Goal: Task Accomplishment & Management: Manage account settings

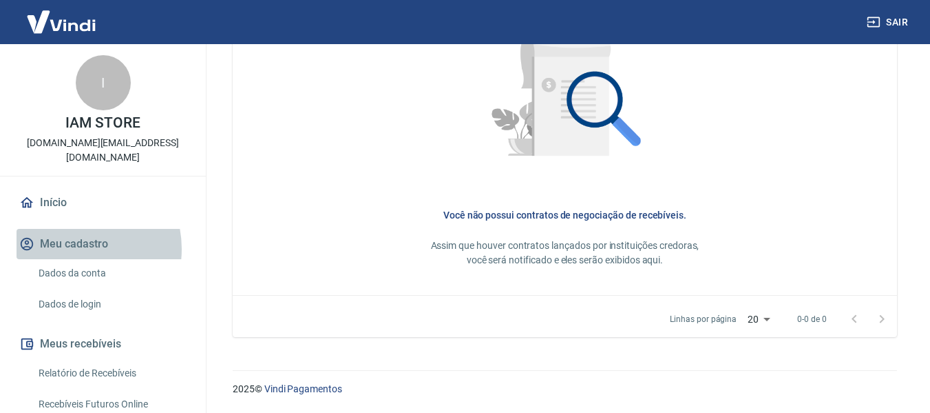
click at [73, 234] on button "Meu cadastro" at bounding box center [103, 244] width 173 height 30
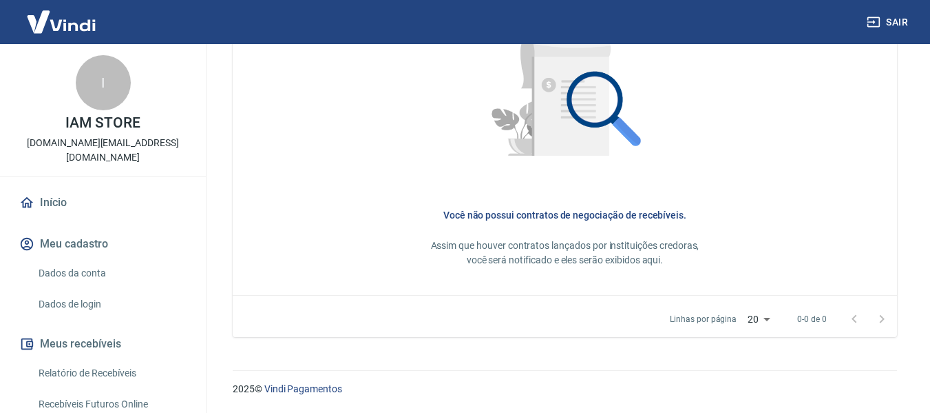
click at [69, 188] on link "Início" at bounding box center [103, 202] width 173 height 30
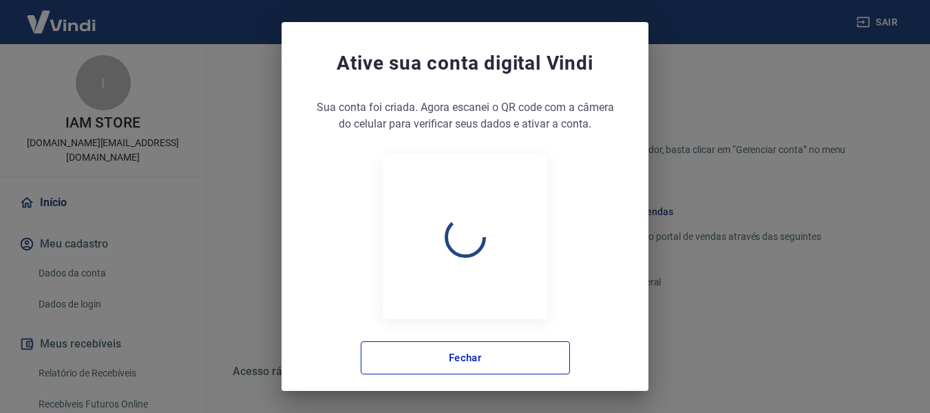
scroll to position [766, 0]
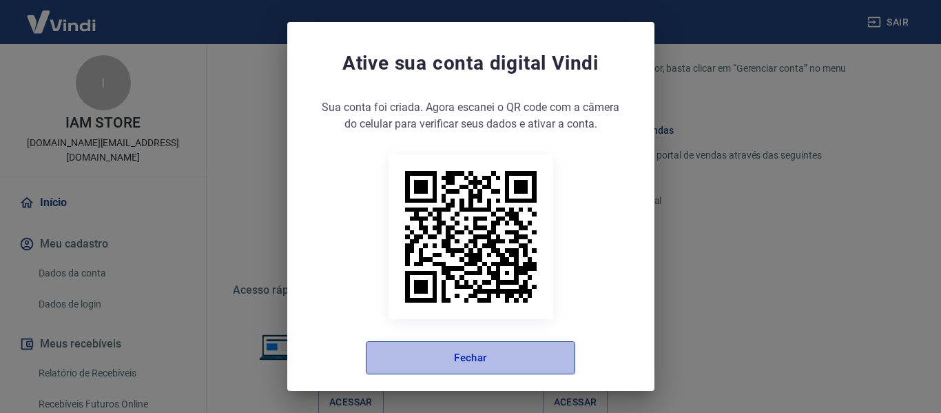
click at [525, 353] on button "Fechar" at bounding box center [470, 357] width 209 height 33
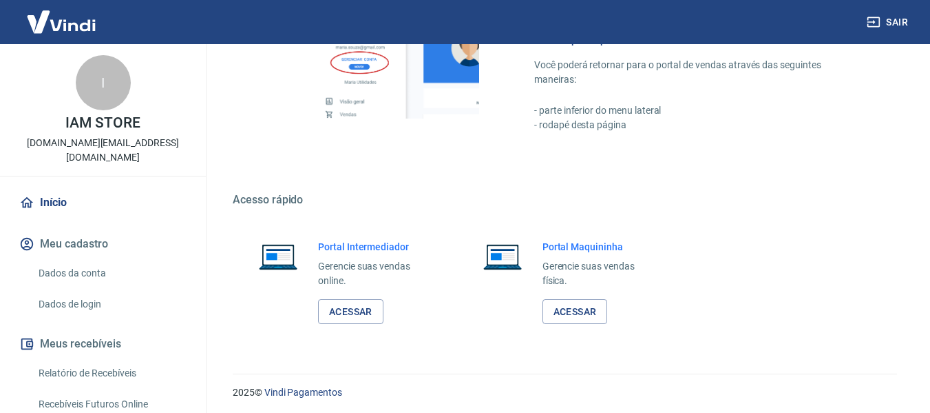
scroll to position [860, 0]
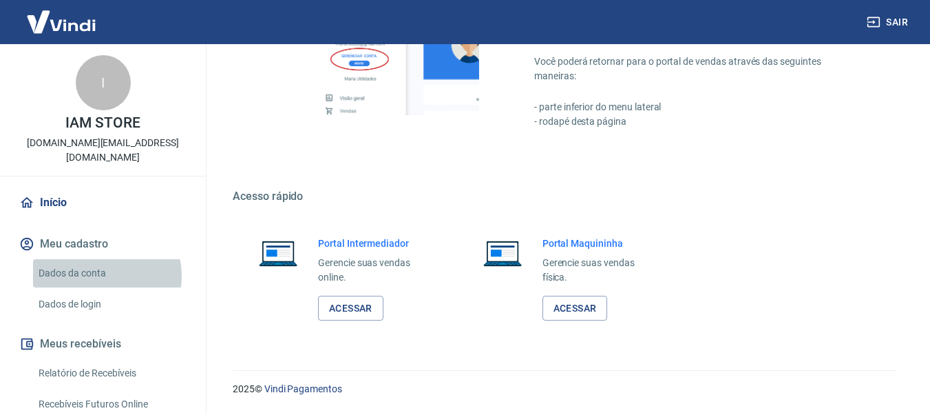
click at [103, 261] on link "Dados da conta" at bounding box center [111, 273] width 156 height 28
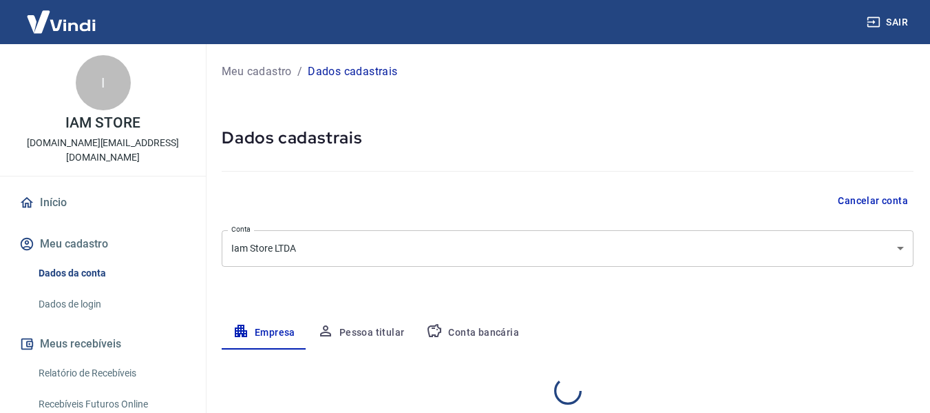
select select "SP"
click at [242, 69] on p "Meu cadastro" at bounding box center [257, 71] width 70 height 17
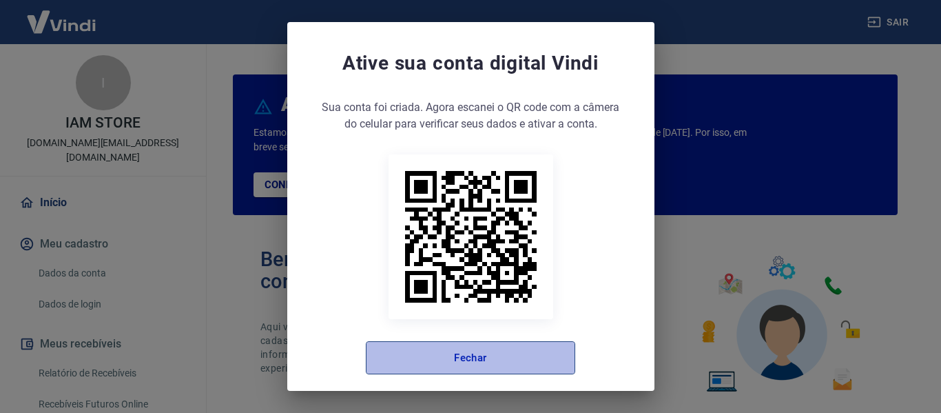
click at [476, 356] on button "Fechar" at bounding box center [470, 357] width 209 height 33
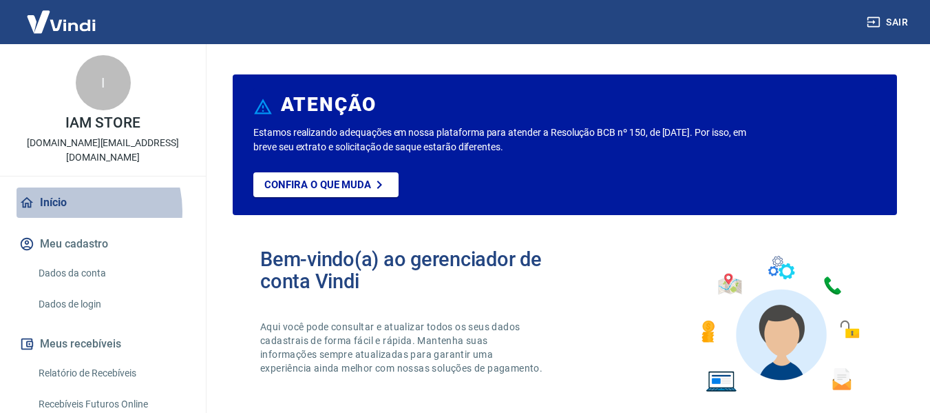
click at [74, 196] on link "Início" at bounding box center [103, 202] width 173 height 30
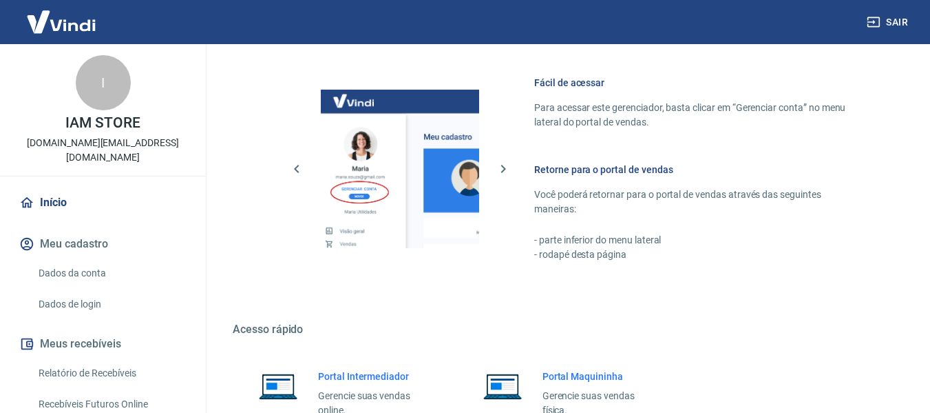
scroll to position [860, 0]
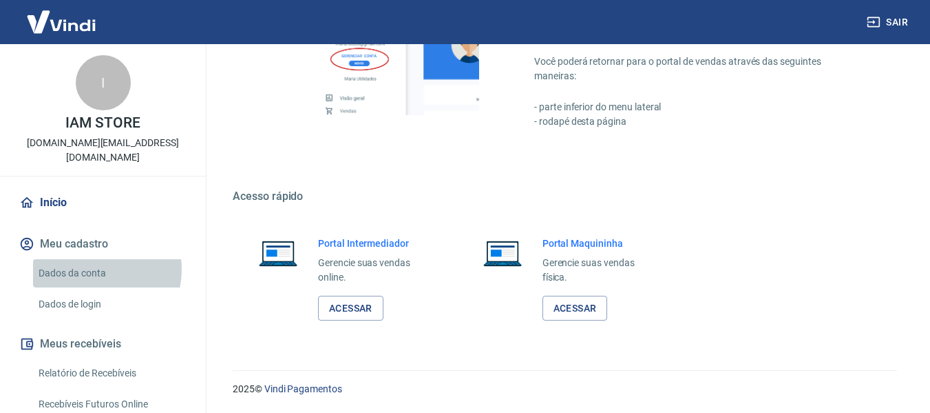
click at [94, 259] on link "Dados da conta" at bounding box center [111, 273] width 156 height 28
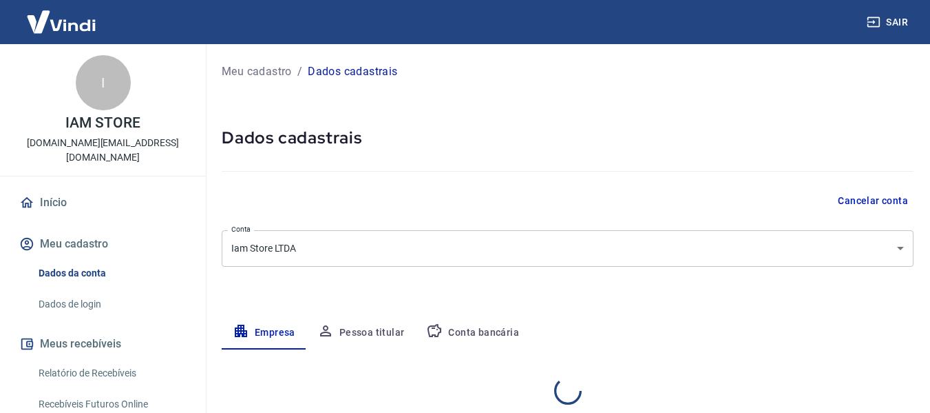
select select "SP"
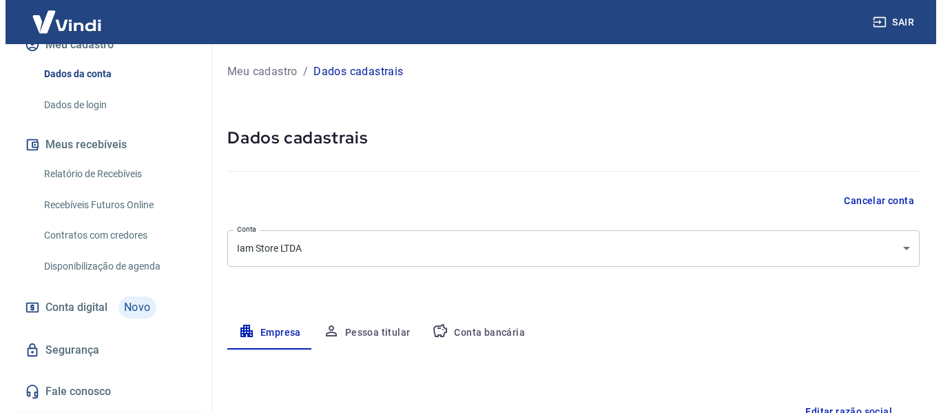
scroll to position [207, 0]
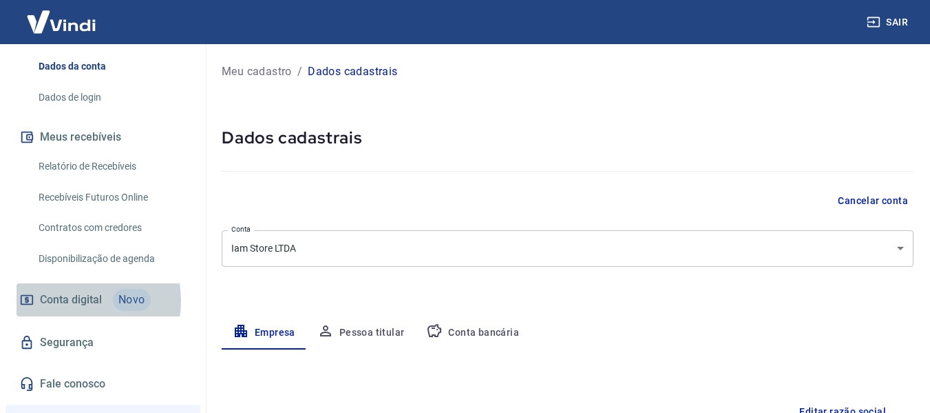
click at [74, 290] on span "Conta digital" at bounding box center [71, 299] width 62 height 19
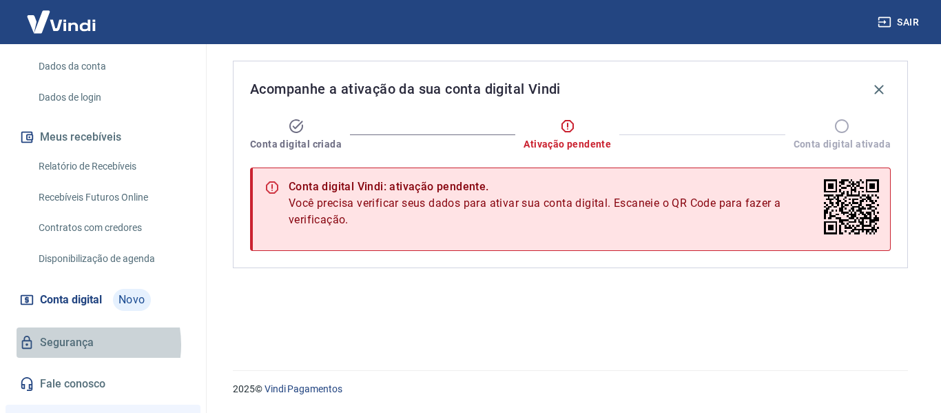
click at [68, 330] on link "Segurança" at bounding box center [103, 342] width 173 height 30
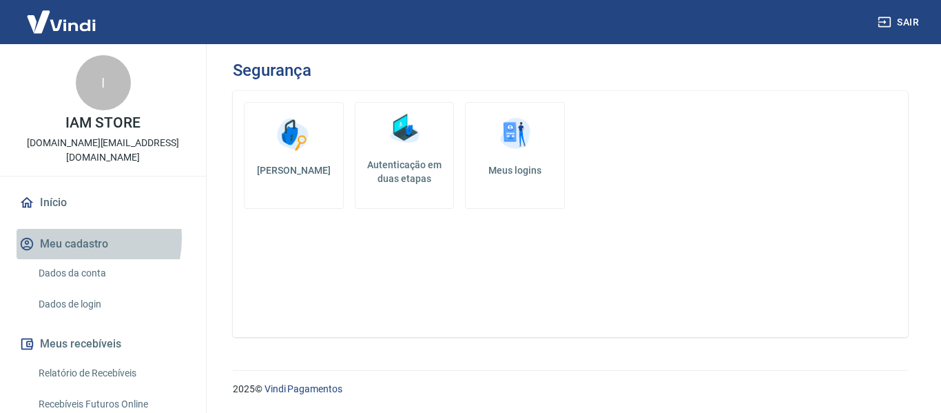
click at [74, 229] on button "Meu cadastro" at bounding box center [103, 244] width 173 height 30
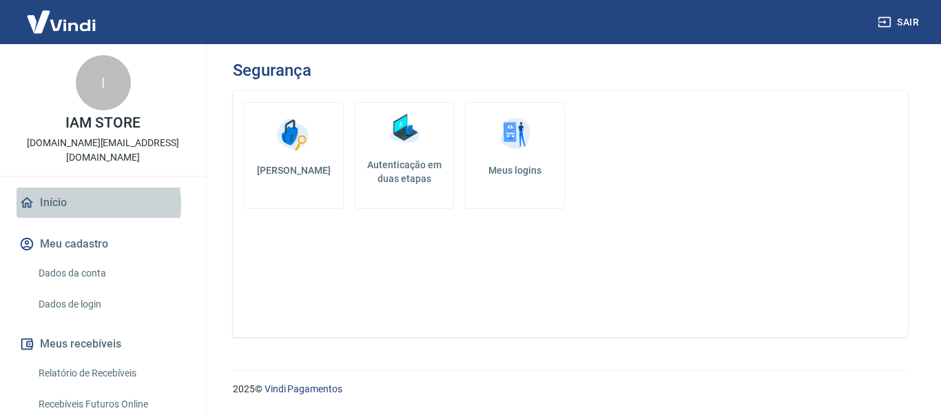
click at [70, 189] on link "Início" at bounding box center [103, 202] width 173 height 30
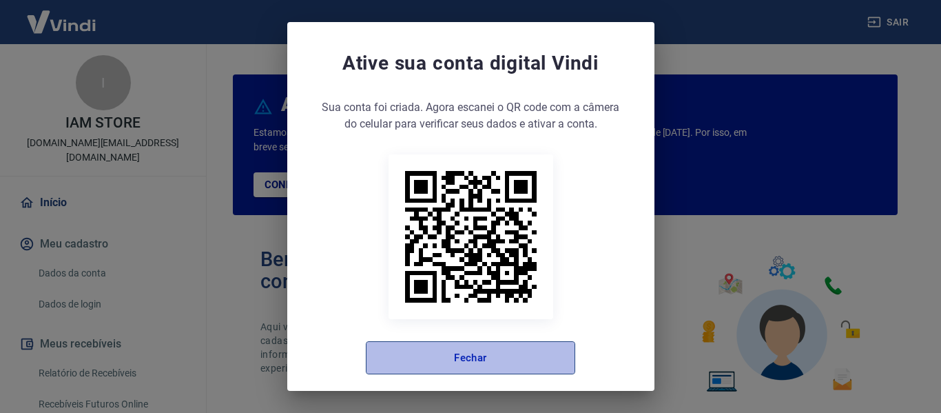
click at [536, 359] on button "Fechar" at bounding box center [470, 357] width 209 height 33
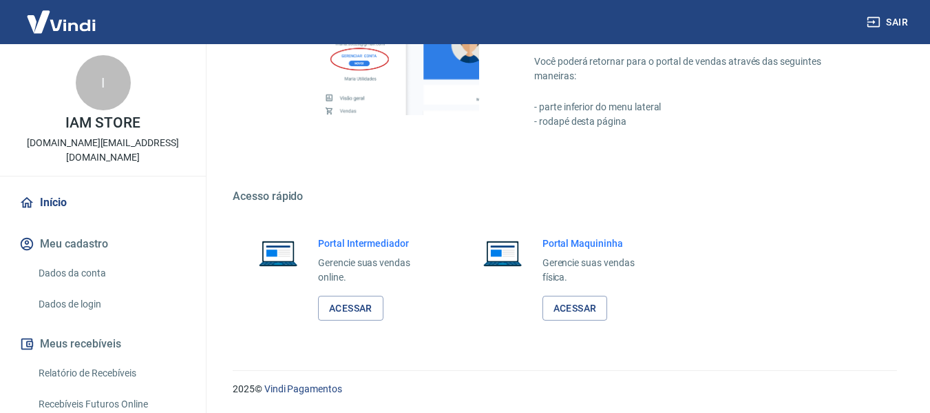
click at [107, 105] on div "I" at bounding box center [103, 82] width 55 height 55
drag, startPoint x: 90, startPoint y: 77, endPoint x: 76, endPoint y: 120, distance: 44.9
click at [90, 77] on div "I" at bounding box center [103, 82] width 55 height 55
click at [48, 263] on link "Dados da conta" at bounding box center [111, 273] width 156 height 28
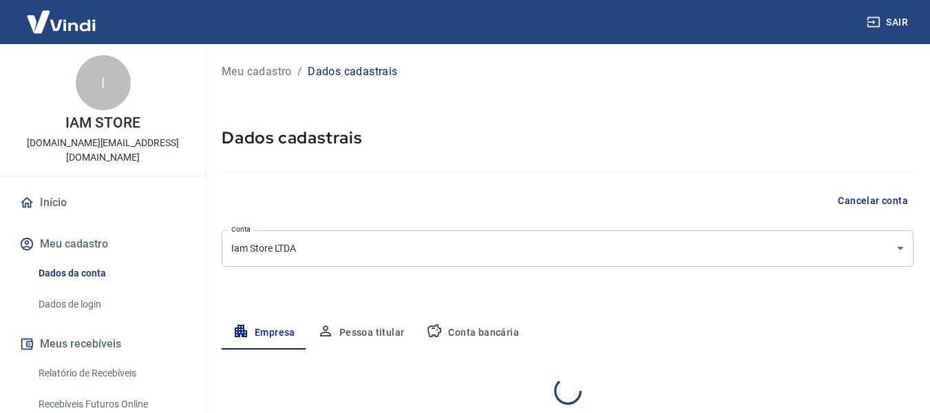
select select "SP"
